Goal: Information Seeking & Learning: Learn about a topic

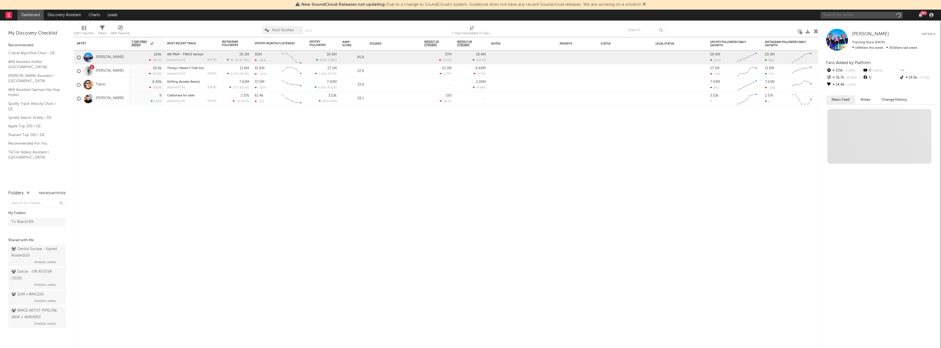
click at [841, 15] on input "text" at bounding box center [861, 15] width 82 height 7
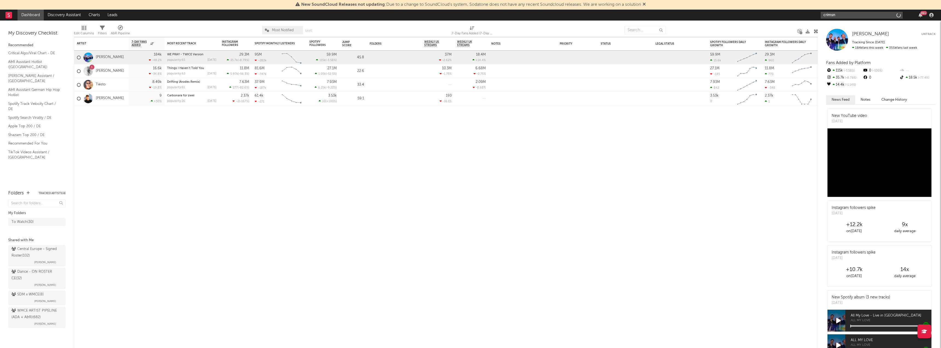
click at [843, 16] on input "crimsn" at bounding box center [861, 15] width 82 height 7
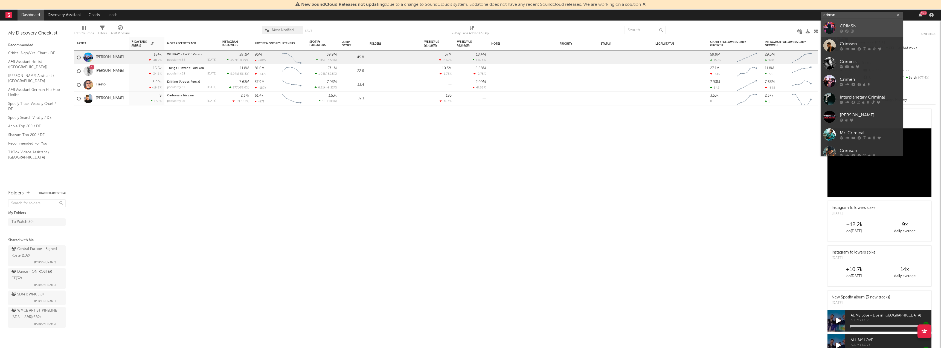
type input "crimsn"
click at [845, 23] on div "CRIMSN" at bounding box center [869, 26] width 60 height 7
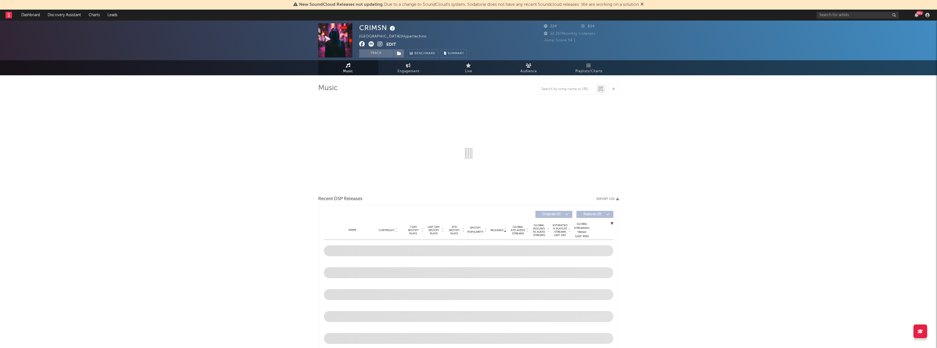
select select "6m"
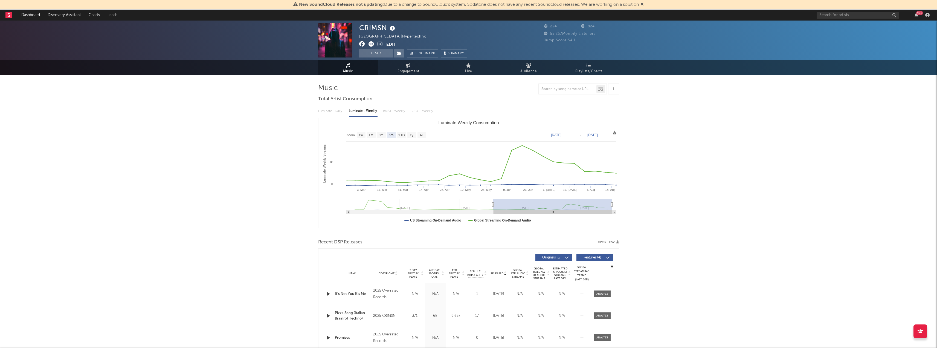
click at [443, 275] on icon at bounding box center [442, 274] width 3 height 2
